Goal: Information Seeking & Learning: Learn about a topic

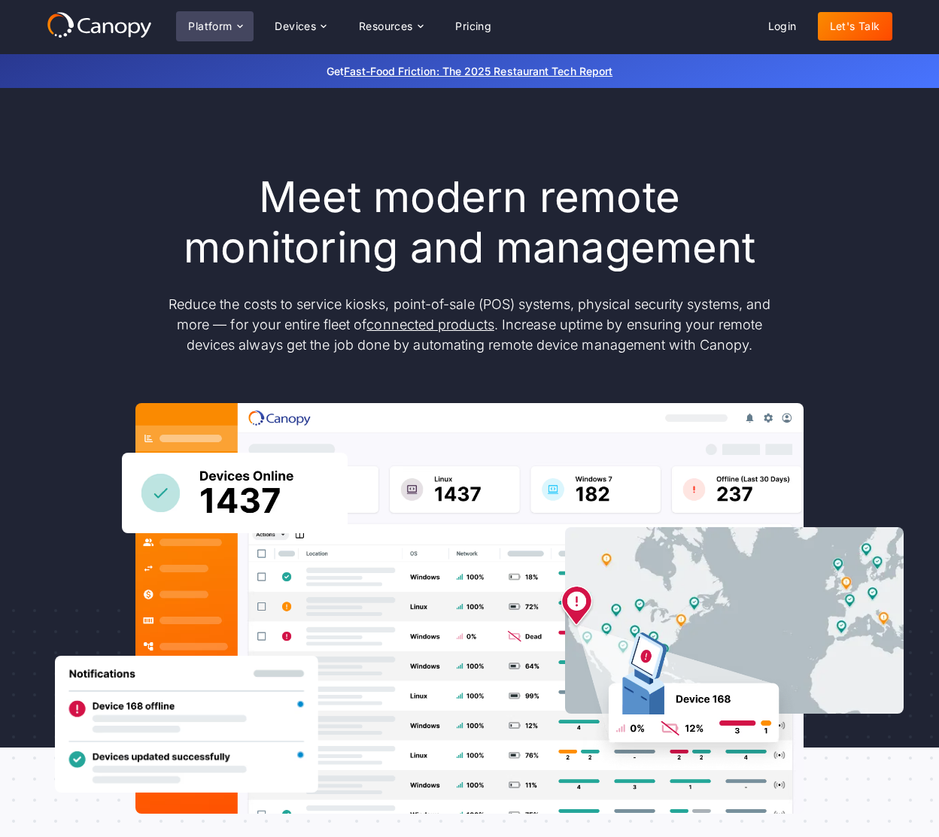
click at [217, 26] on div "Platform" at bounding box center [210, 26] width 44 height 11
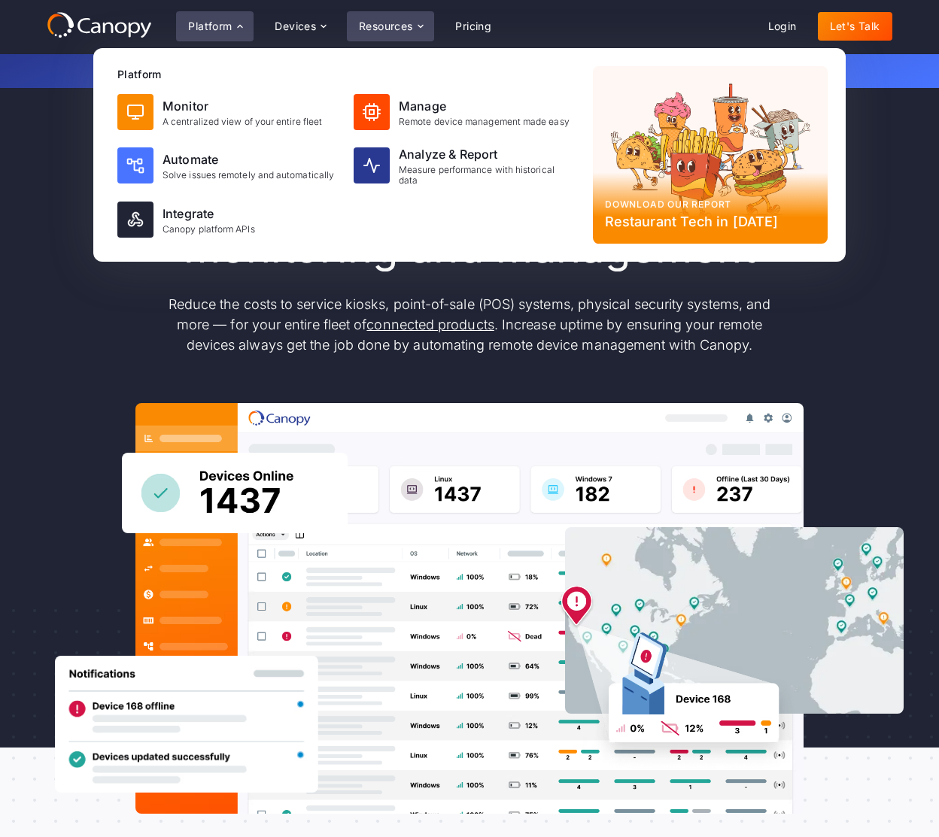
click at [390, 23] on div "Resources" at bounding box center [386, 26] width 54 height 11
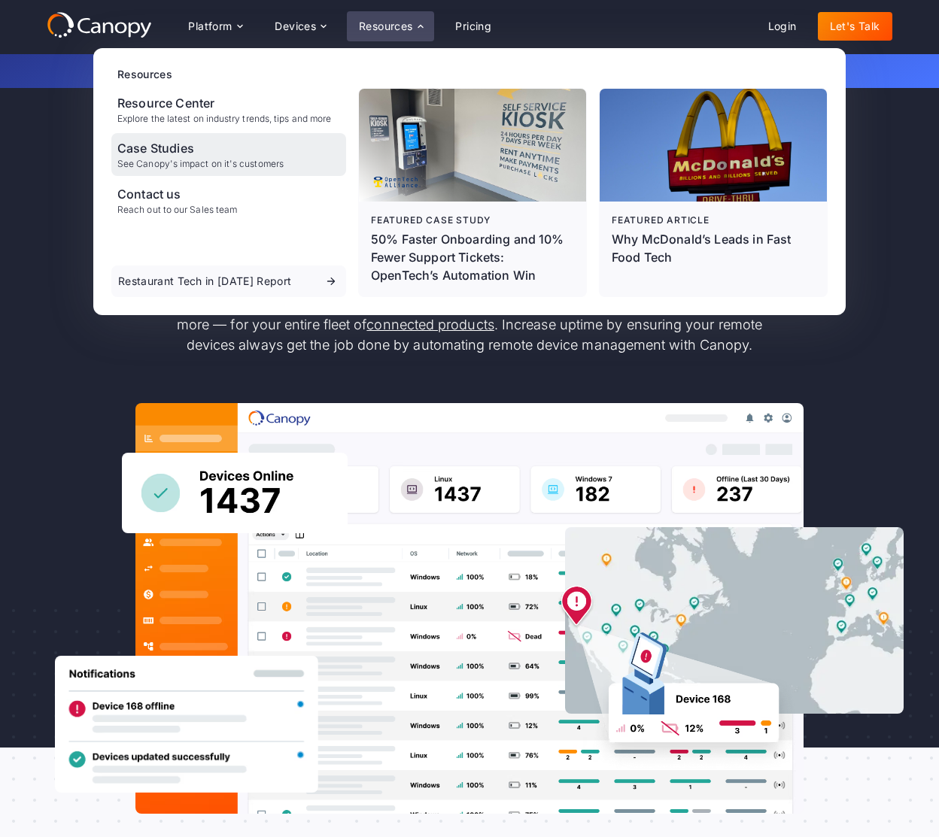
click at [181, 145] on div "Case Studies" at bounding box center [200, 148] width 166 height 18
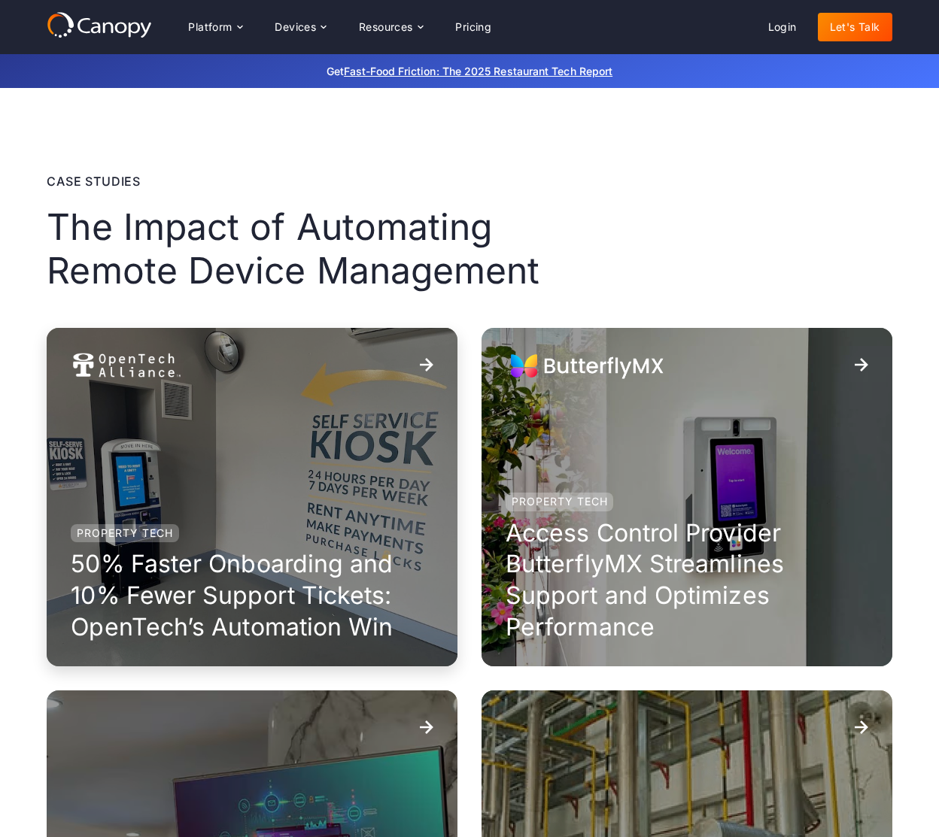
click at [296, 511] on div "Property Tech 50% Faster Onboarding and 10% Fewer Support Tickets: OpenTech’s A…" at bounding box center [252, 497] width 411 height 339
